Goal: Go to known website: Access a specific website the user already knows

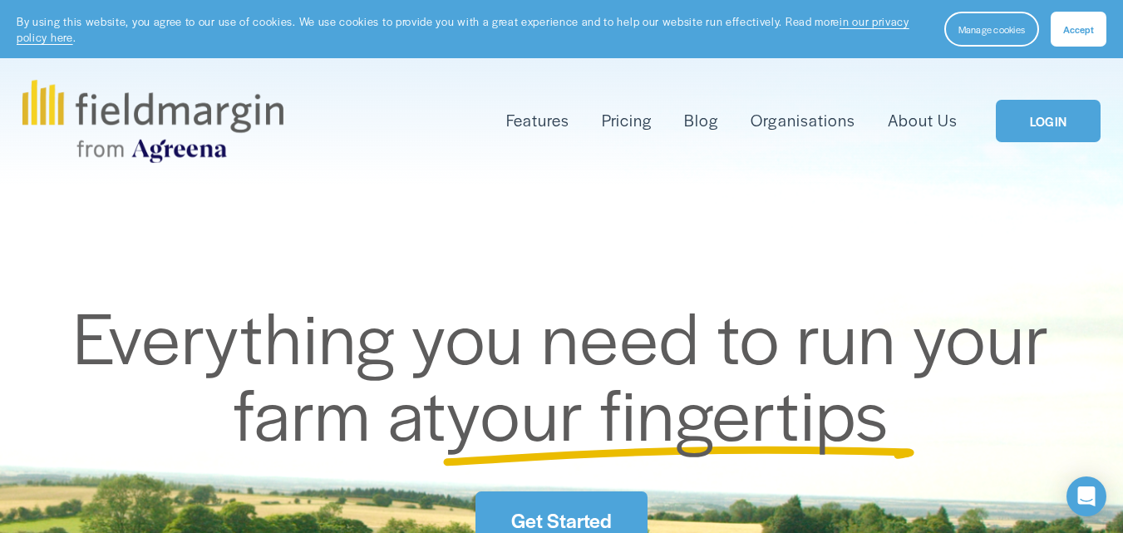
click at [1042, 52] on section "By using this website, you agree to our use of cookies. We use cookies to provi…" at bounding box center [561, 29] width 1123 height 58
click at [1028, 132] on link "LOGIN" at bounding box center [1048, 121] width 105 height 42
